Goal: Use online tool/utility

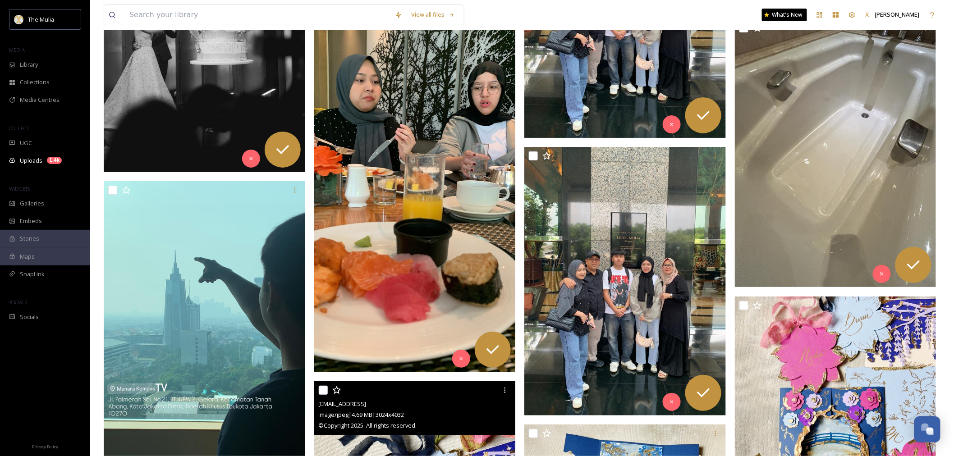
scroll to position [4359, 0]
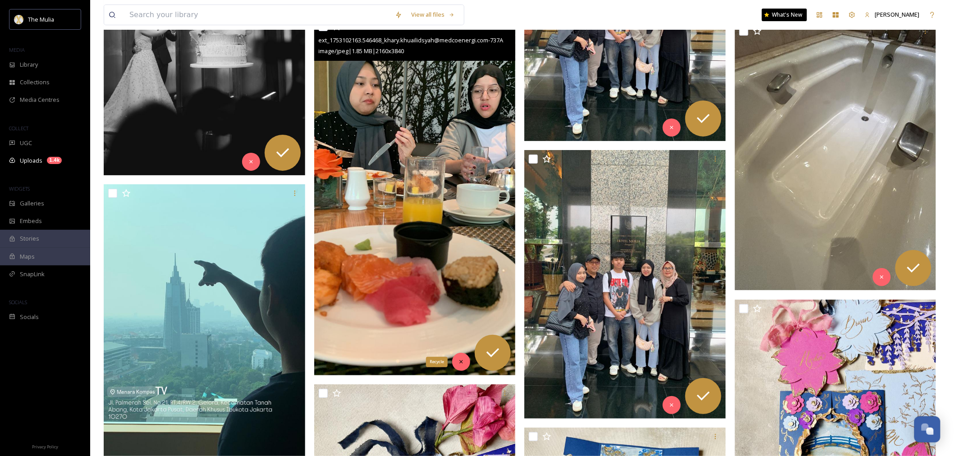
click at [463, 365] on div "Recycle" at bounding box center [461, 362] width 18 height 18
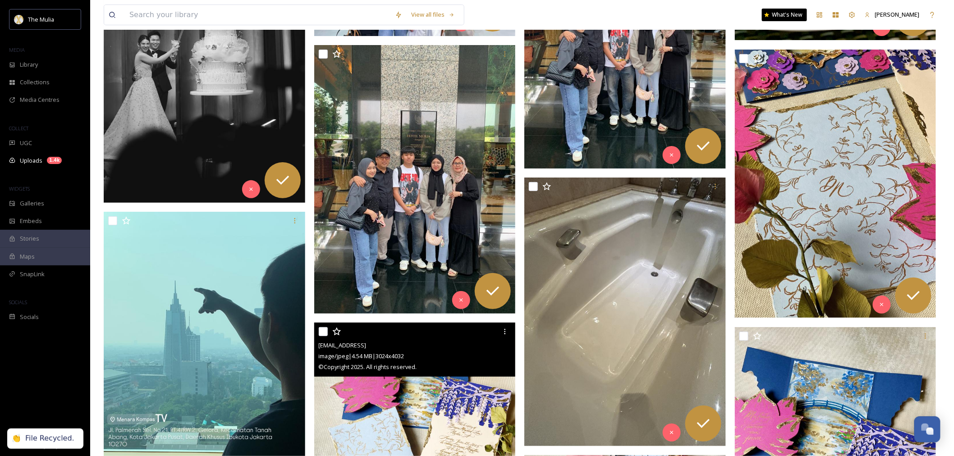
scroll to position [4309, 0]
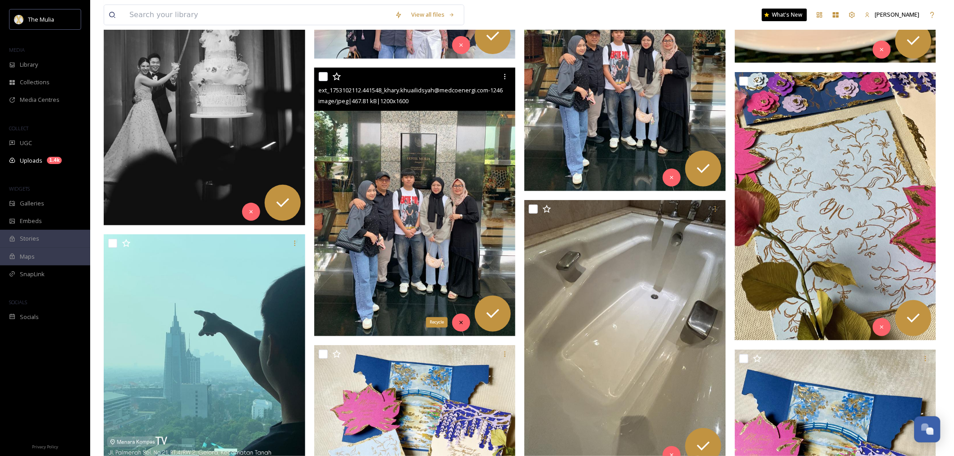
click at [460, 322] on icon at bounding box center [461, 323] width 6 height 6
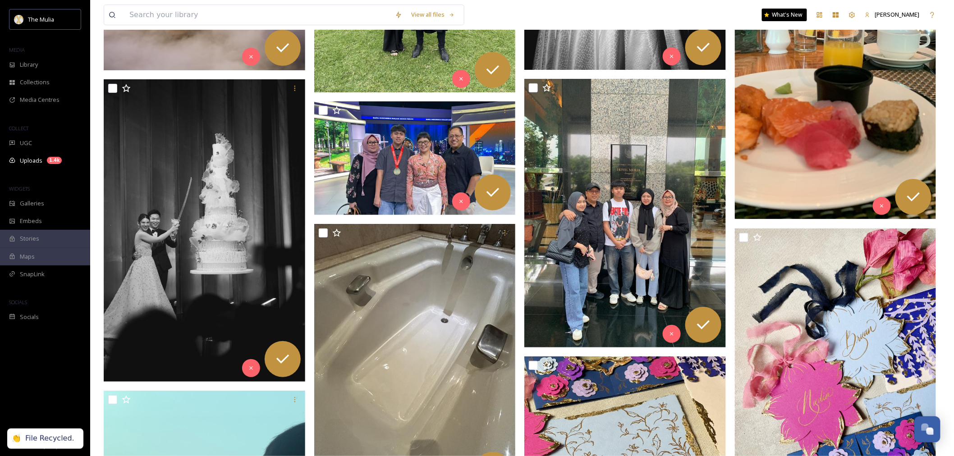
scroll to position [4159, 0]
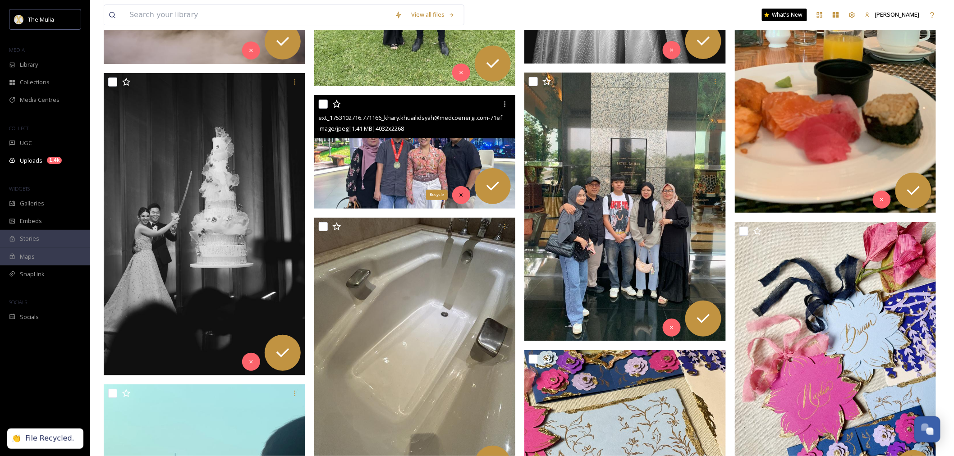
click at [462, 195] on icon at bounding box center [461, 194] width 3 height 3
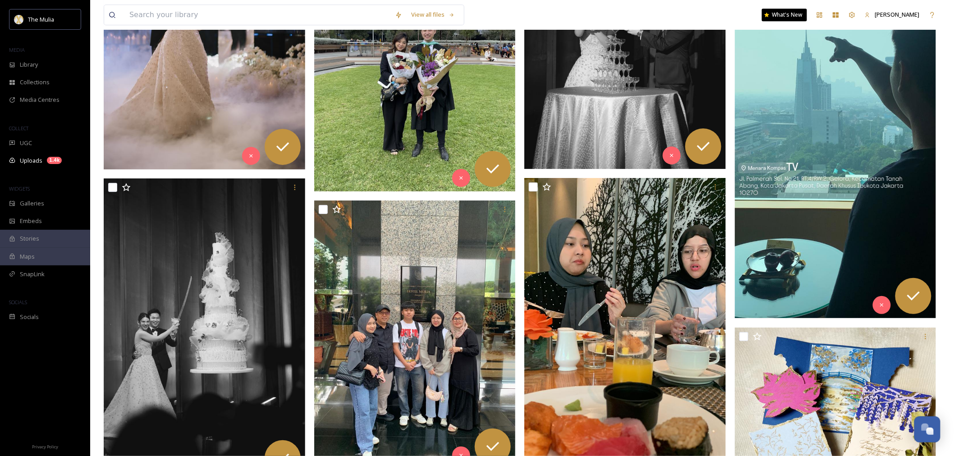
scroll to position [4109, 0]
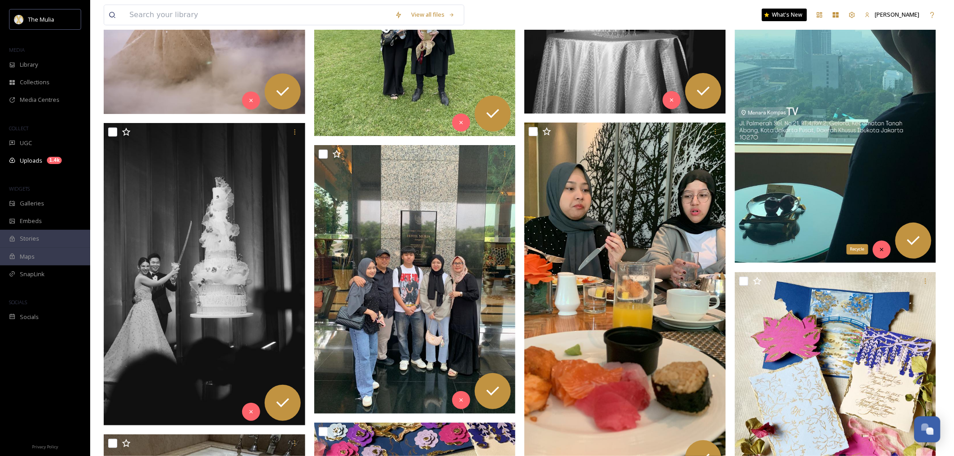
click at [880, 253] on icon at bounding box center [882, 250] width 6 height 6
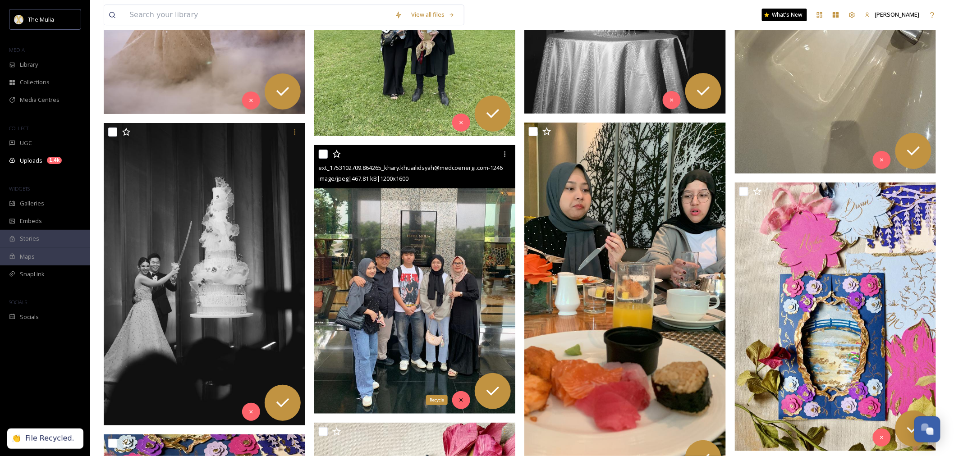
click at [459, 400] on icon at bounding box center [461, 400] width 6 height 6
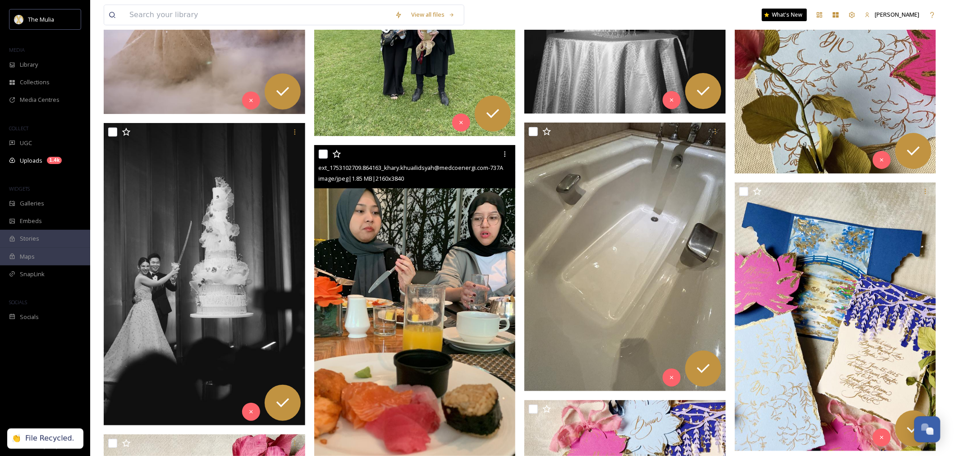
scroll to position [4209, 0]
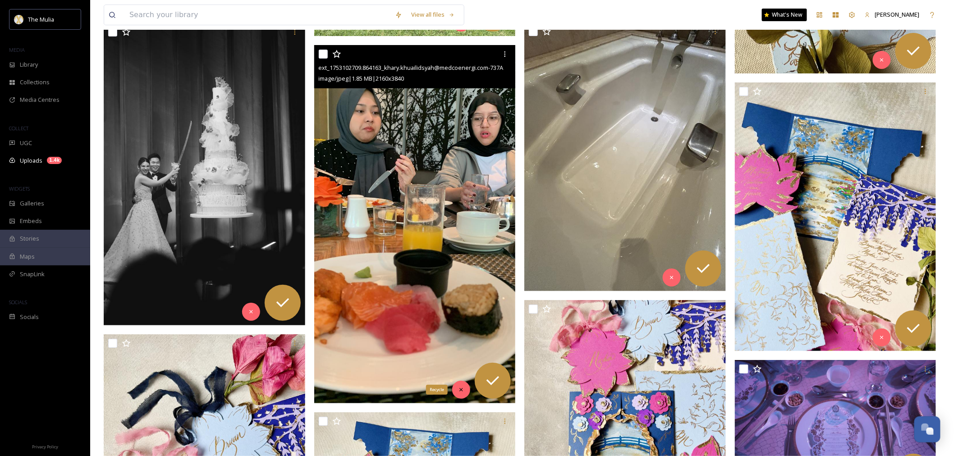
click at [459, 395] on div "Recycle" at bounding box center [461, 390] width 18 height 18
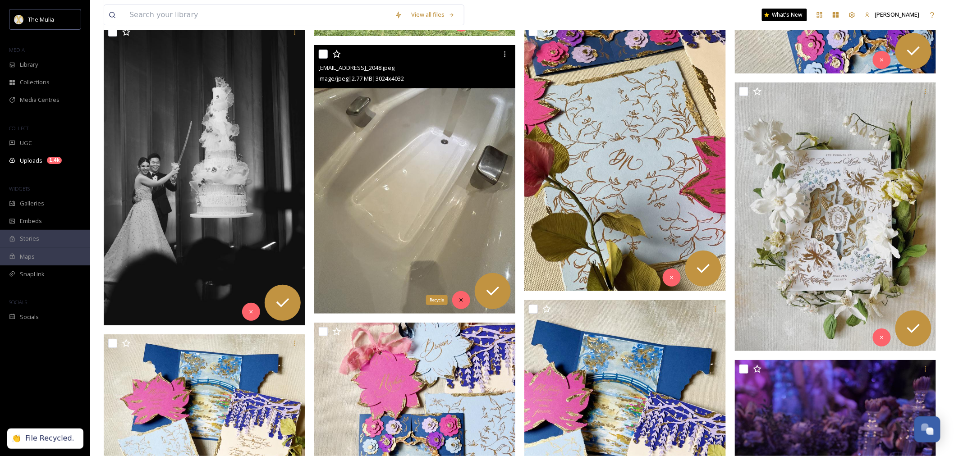
click at [458, 301] on icon at bounding box center [461, 300] width 6 height 6
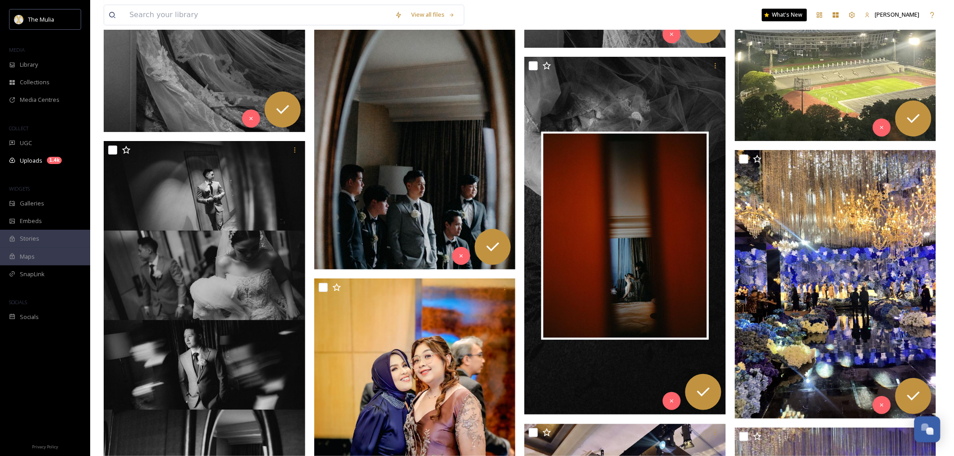
scroll to position [7015, 0]
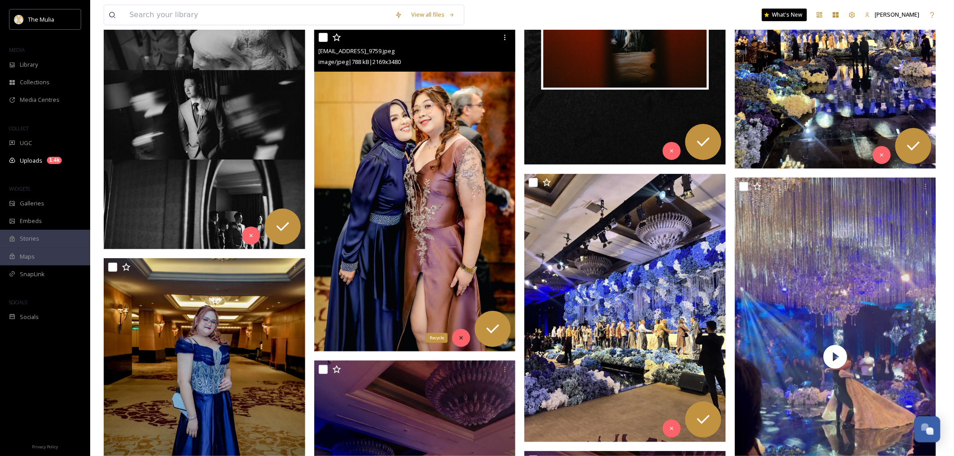
click at [463, 340] on icon at bounding box center [461, 338] width 6 height 6
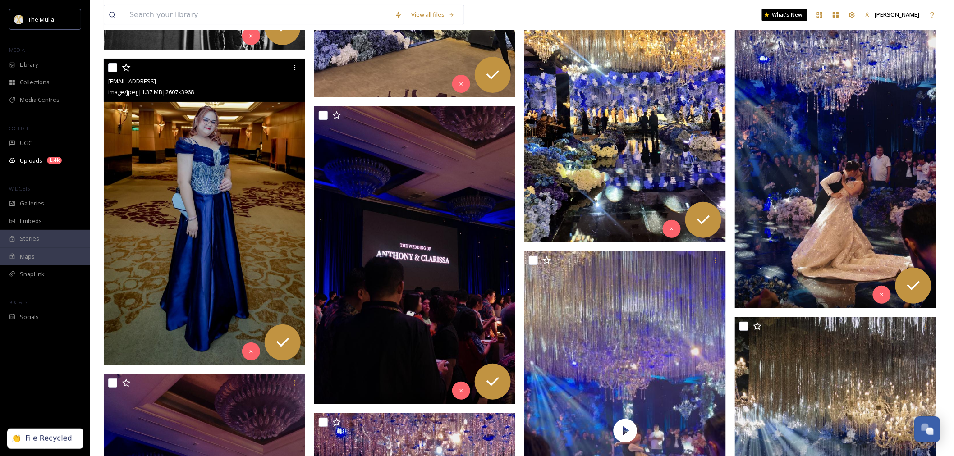
scroll to position [7216, 0]
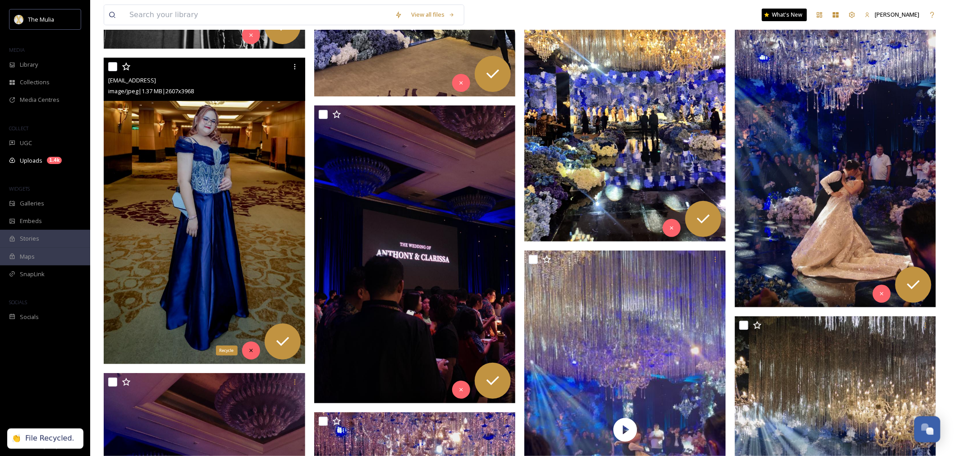
click at [245, 350] on div "Recycle" at bounding box center [251, 351] width 18 height 18
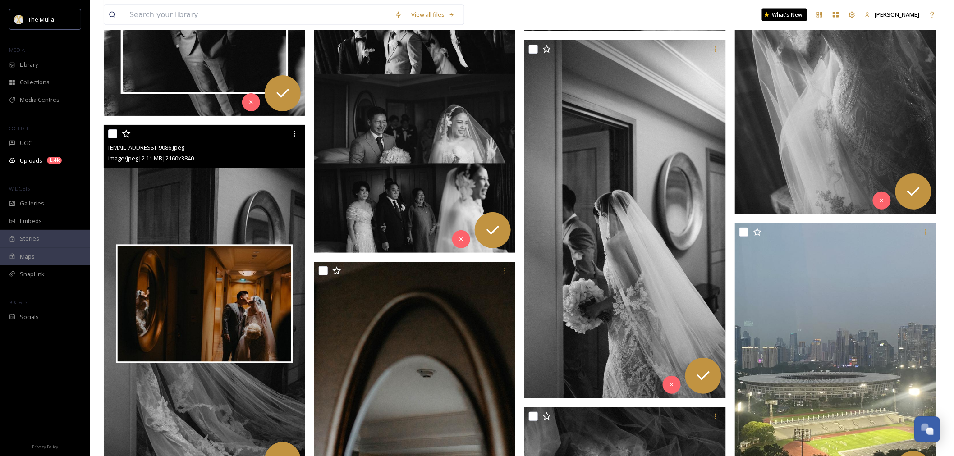
scroll to position [6664, 0]
